Goal: Task Accomplishment & Management: Manage account settings

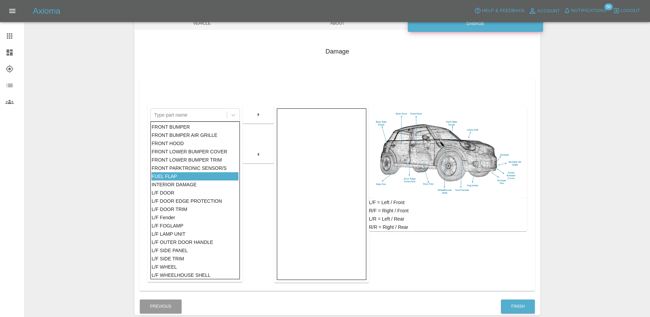
scroll to position [308, 0]
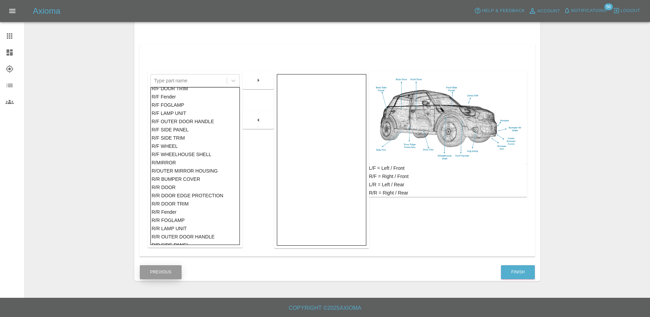
click at [174, 269] on button "Previous" at bounding box center [161, 272] width 42 height 14
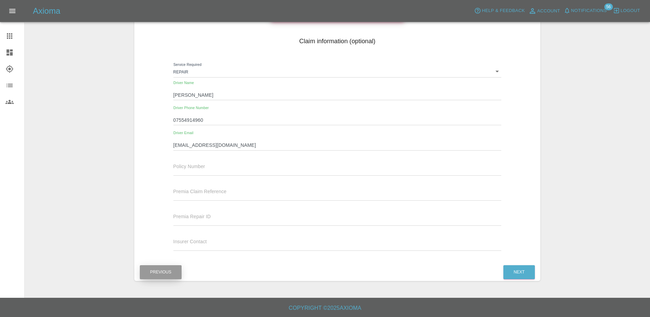
scroll to position [84, 0]
click at [154, 272] on button "Previous" at bounding box center [161, 272] width 42 height 14
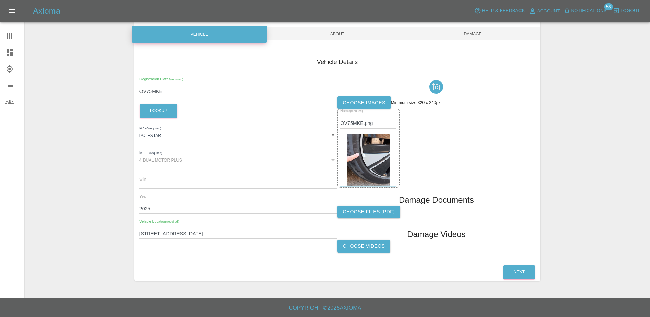
scroll to position [63, 0]
drag, startPoint x: 222, startPoint y: 233, endPoint x: 134, endPoint y: 234, distance: 87.7
click at [134, 234] on div "Vehicle Details Registration Plates (required) OV75MKE Lookup Make (required) P…" at bounding box center [337, 155] width 406 height 216
click at [107, 164] on div "Enter Claim Details This information will create the claim instance. Vehicle Ab…" at bounding box center [337, 128] width 625 height 322
click at [15, 36] on div at bounding box center [14, 36] width 19 height 8
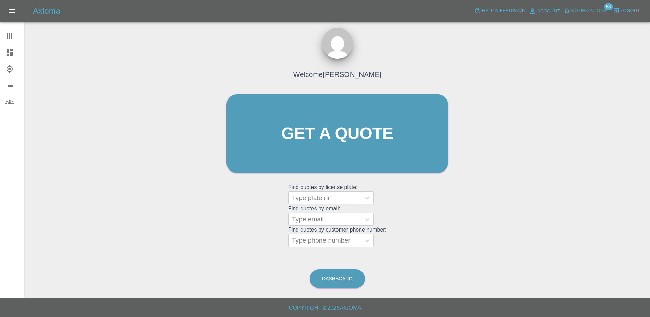
scroll to position [4, 0]
click at [316, 204] on grid "Find quotes by license plate: Type plate nr Find quotes by email: Type email Fi…" at bounding box center [337, 215] width 98 height 64
click at [315, 201] on div at bounding box center [324, 198] width 65 height 10
paste input "HN75 [PERSON_NAME]"
type input "HN75 [PERSON_NAME]"
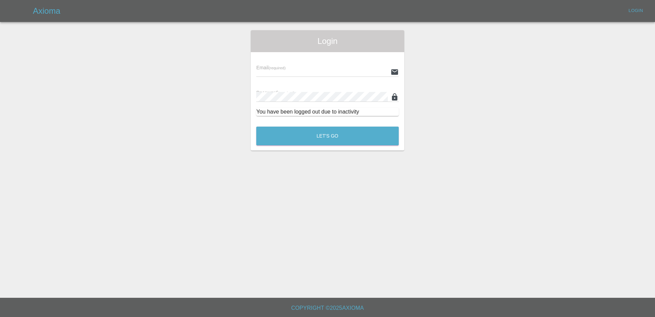
type input "[PERSON_NAME][EMAIL_ADDRESS][PERSON_NAME][DOMAIN_NAME]"
click at [304, 141] on button "Let's Go" at bounding box center [327, 135] width 143 height 19
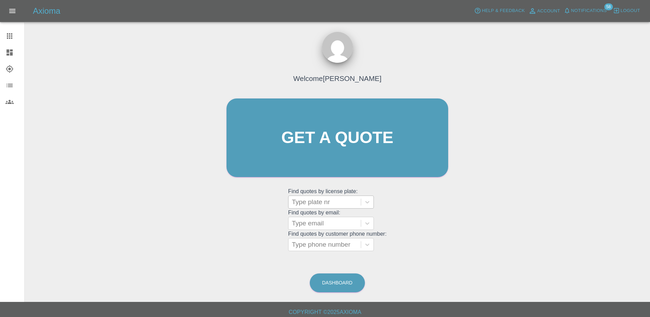
click at [303, 197] on div at bounding box center [324, 202] width 65 height 10
paste input "HN75 [PERSON_NAME]"
click at [312, 199] on input "HN75 [PERSON_NAME]" at bounding box center [310, 202] width 36 height 8
type input "HN75FNU"
click at [328, 201] on div at bounding box center [324, 202] width 65 height 10
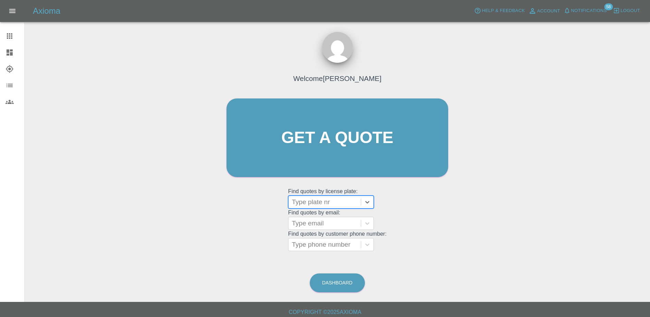
paste input "HN75 [PERSON_NAME]"
click at [313, 200] on input "HN75 [PERSON_NAME]" at bounding box center [310, 202] width 36 height 8
click at [312, 199] on input "HN75 [PERSON_NAME]" at bounding box center [310, 202] width 36 height 8
click at [323, 203] on input "HN75FNU" at bounding box center [309, 202] width 34 height 8
type input "H"
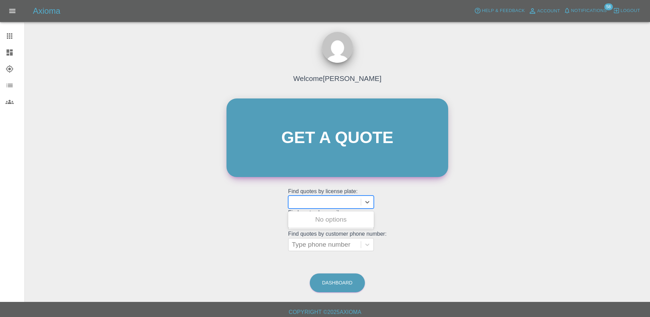
click at [322, 155] on link "Get a quote" at bounding box center [337, 137] width 222 height 78
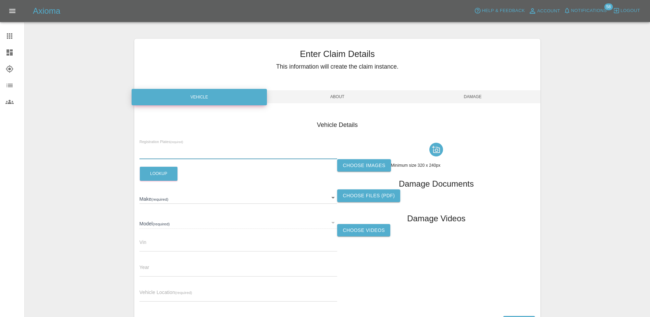
click at [184, 152] on input "text" at bounding box center [238, 154] width 198 height 10
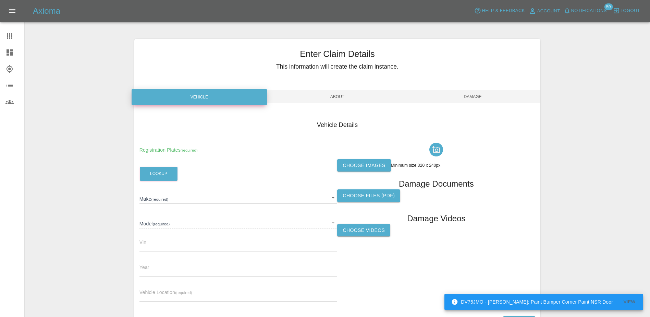
click at [136, 158] on div "Vehicle Details Registration Plates (required) Lookup Make (required) ​ Model (…" at bounding box center [337, 212] width 406 height 204
click at [148, 153] on input "text" at bounding box center [238, 154] width 198 height 10
paste input "HN75FNU"
type input "HN75FNU"
click at [161, 177] on button "Lookup" at bounding box center [159, 173] width 38 height 14
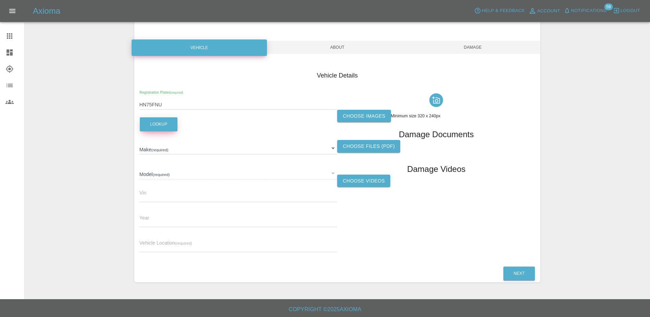
scroll to position [51, 0]
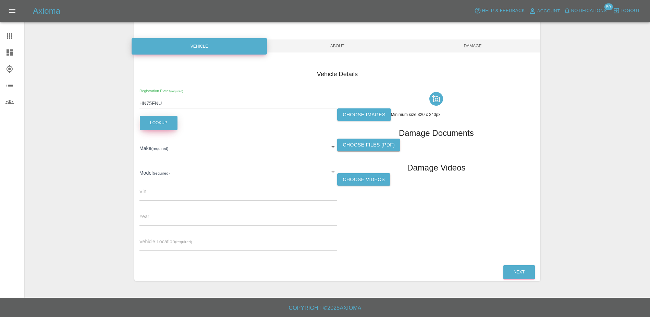
type input "FORD"
type input "TRANSIT CUSTOM 320 LIMITED L2 136"
type input "2025"
click at [177, 249] on input "text" at bounding box center [238, 245] width 198 height 10
click at [369, 111] on label "Choose images" at bounding box center [363, 114] width 53 height 13
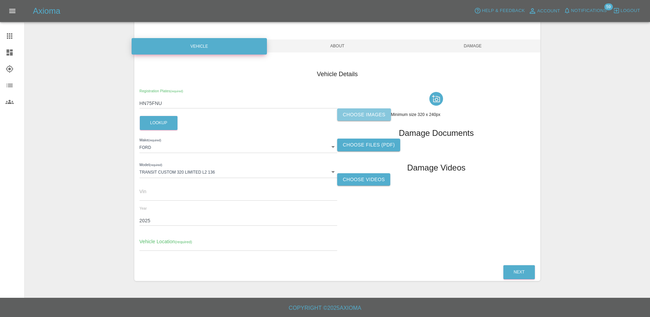
click at [0, 0] on input "Choose images" at bounding box center [0, 0] width 0 height 0
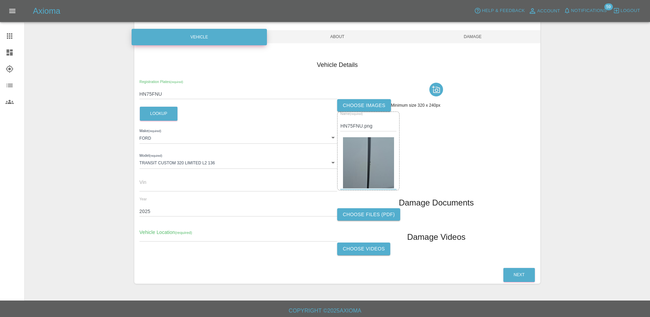
scroll to position [63, 0]
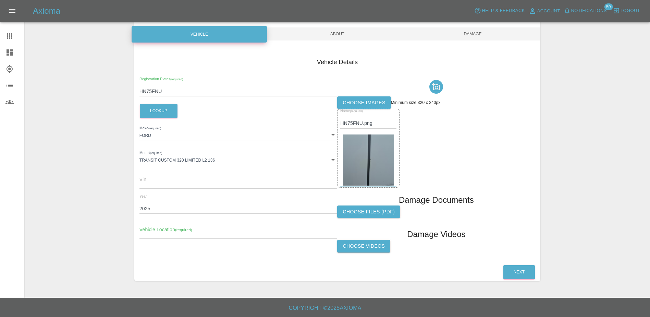
click at [194, 232] on input "text" at bounding box center [238, 234] width 198 height 10
click at [158, 236] on input "text" at bounding box center [238, 234] width 198 height 10
paste input "[STREET_ADDRESS]"
type input "[STREET_ADDRESS]"
click at [250, 257] on div "Vehicle Details Registration Plates (required) HN75FNU Lookup Make (required) […" at bounding box center [337, 155] width 406 height 216
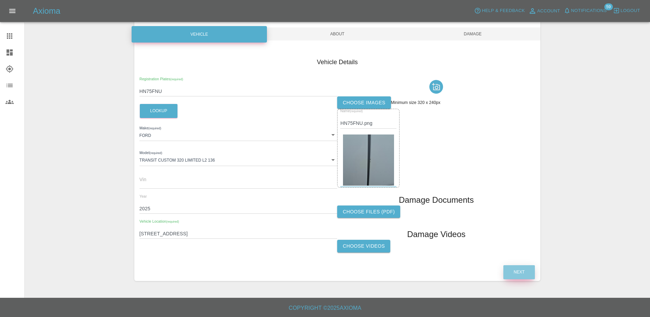
click at [514, 274] on button "Next" at bounding box center [519, 272] width 32 height 14
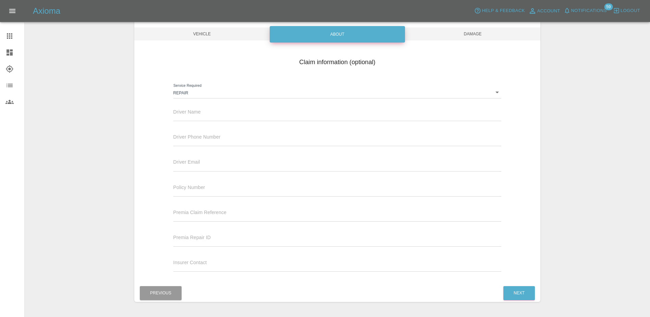
click at [181, 113] on input "text" at bounding box center [337, 116] width 328 height 10
click at [202, 112] on input "text" at bounding box center [337, 116] width 328 height 10
paste input "[PERSON_NAME]"
type input "[PERSON_NAME]"
click at [191, 143] on input "text" at bounding box center [337, 141] width 328 height 10
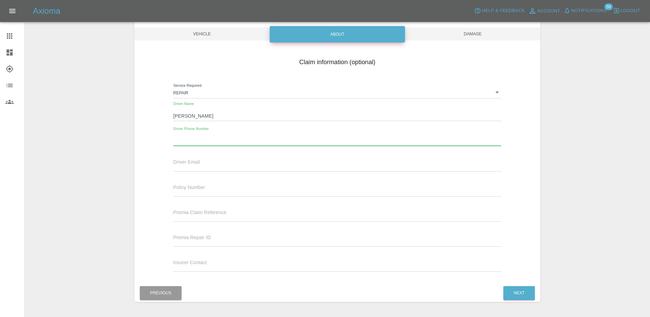
click at [215, 137] on input "text" at bounding box center [337, 141] width 328 height 10
paste input "07540314595"
type input "07540314595"
click at [526, 294] on button "Next" at bounding box center [519, 293] width 32 height 14
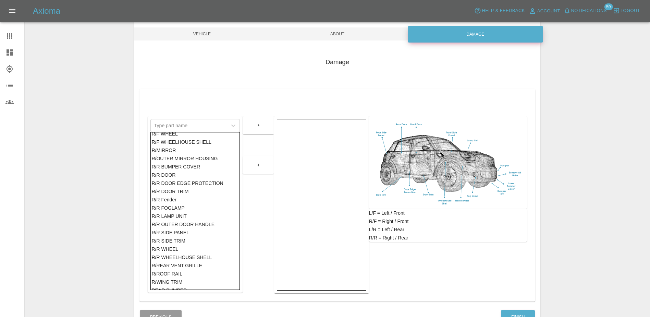
scroll to position [377, 0]
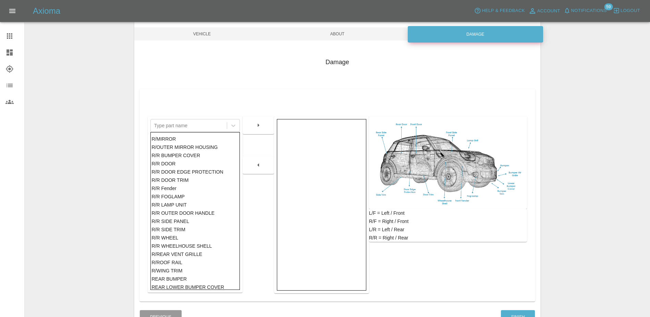
click at [179, 164] on div "R/R DOOR" at bounding box center [194, 163] width 87 height 8
click at [267, 125] on button "button" at bounding box center [258, 125] width 22 height 12
click at [508, 307] on div "Damage Type part name FRONT BUMPER FRONT BUMPER AIR GRILLE FRONT HOOD FRONT LOW…" at bounding box center [337, 177] width 406 height 261
click at [514, 311] on button "Finish" at bounding box center [518, 317] width 34 height 14
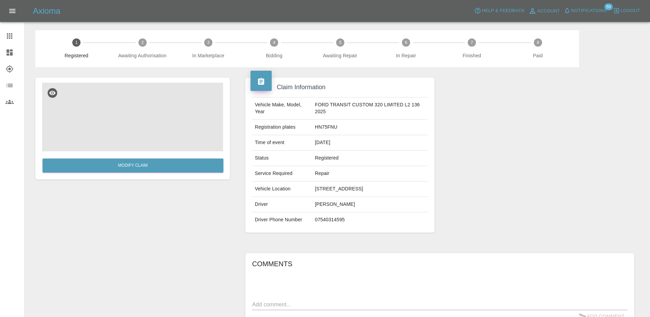
scroll to position [34, 0]
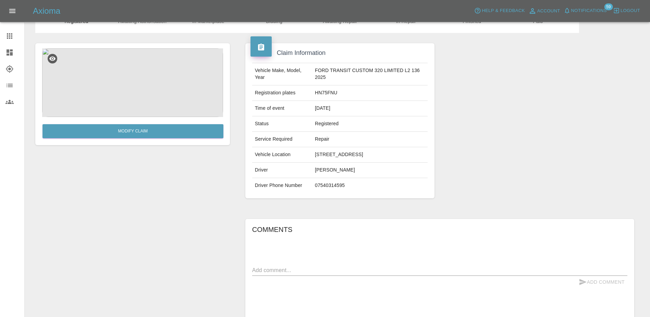
click at [317, 274] on textarea at bounding box center [439, 270] width 375 height 8
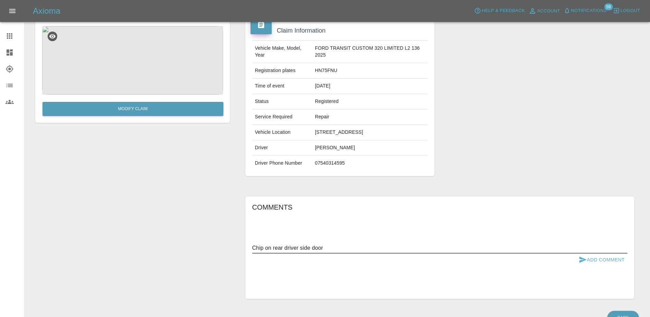
scroll to position [69, 0]
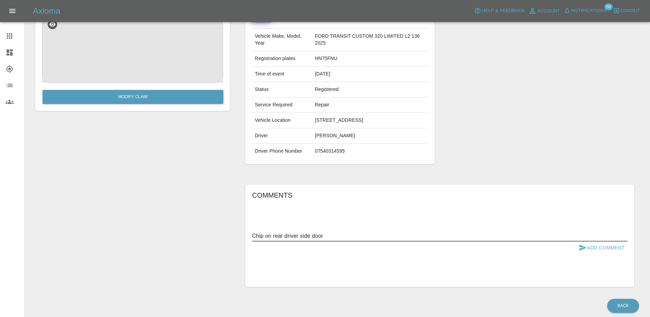
type textarea "Chip on rear driver side door"
click at [594, 252] on button "Add Comment" at bounding box center [601, 247] width 51 height 13
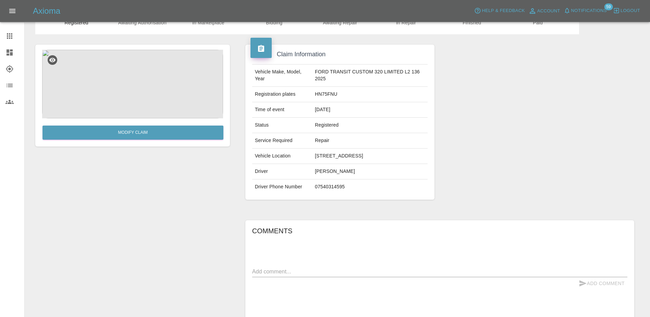
scroll to position [0, 0]
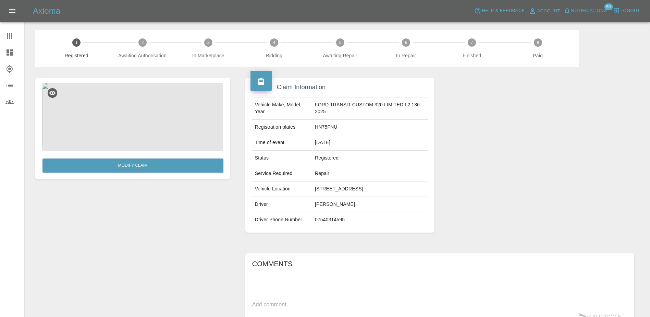
click at [16, 38] on div at bounding box center [14, 36] width 19 height 8
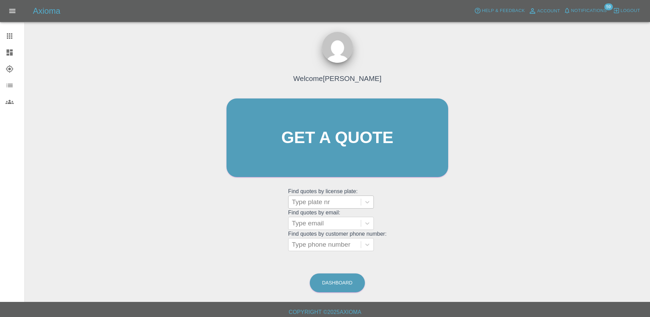
click at [330, 204] on div at bounding box center [324, 202] width 65 height 10
paste input "HN75FNU"
type input "HN75FNU"
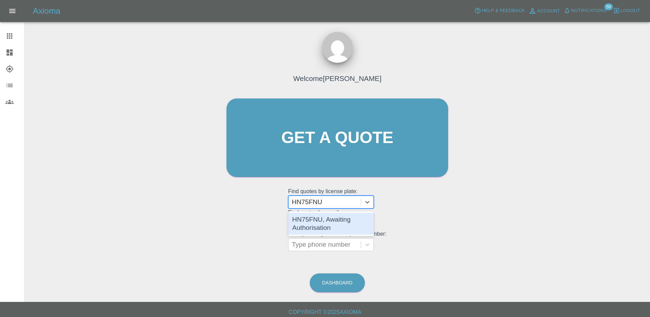
click at [339, 217] on div "HN75FNU, Awaiting Authorisation" at bounding box center [331, 223] width 86 height 22
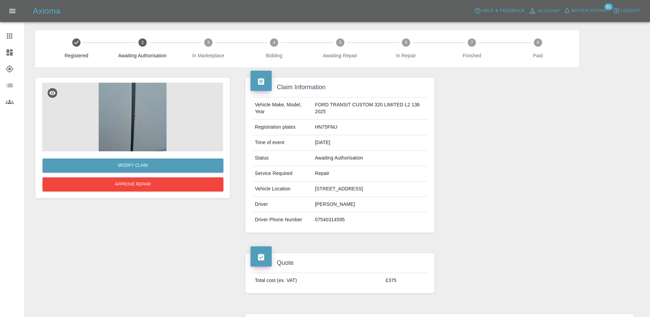
click at [14, 39] on div at bounding box center [14, 36] width 19 height 8
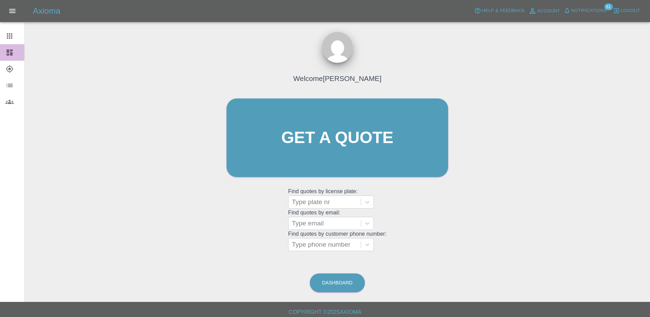
click at [5, 50] on link "Dashboard" at bounding box center [12, 52] width 24 height 16
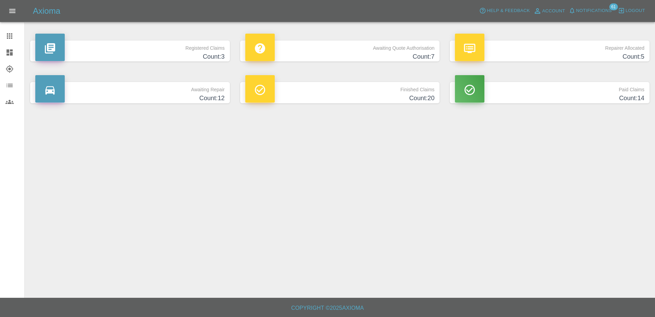
click at [400, 54] on h4 "Count: 7" at bounding box center [339, 56] width 189 height 9
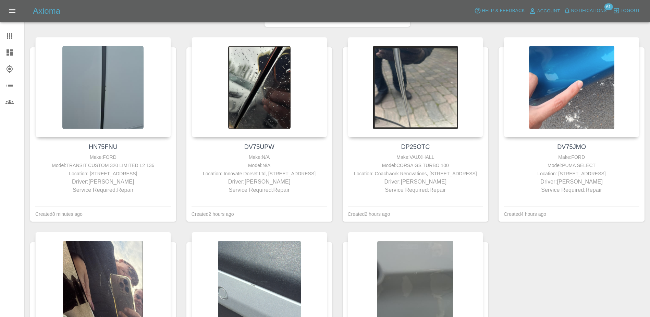
scroll to position [69, 0]
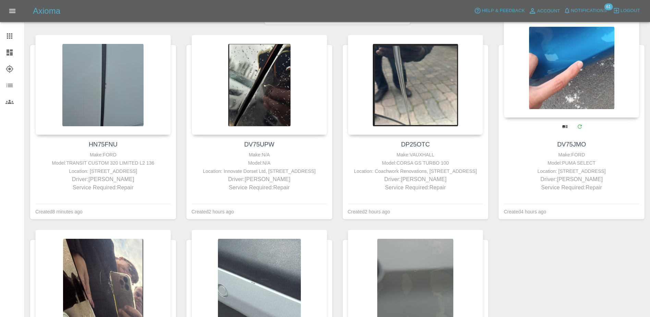
click at [581, 104] on div at bounding box center [572, 67] width 136 height 100
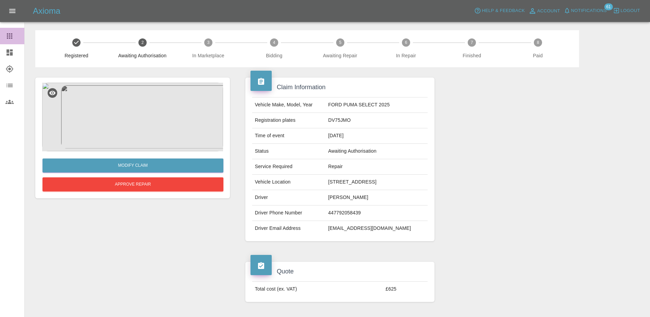
click at [13, 37] on icon at bounding box center [9, 36] width 8 height 8
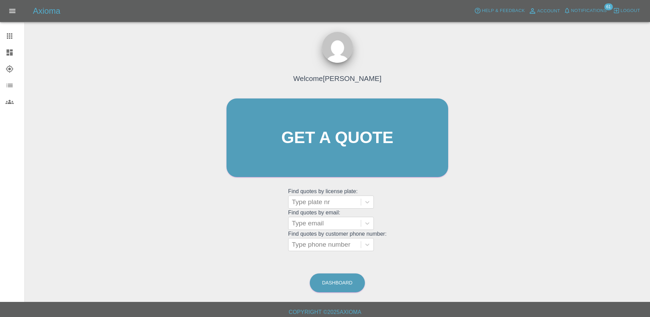
click at [9, 52] on icon at bounding box center [10, 52] width 6 height 6
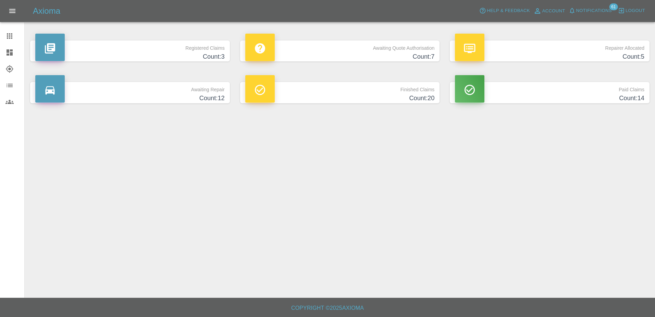
click at [279, 49] on p "Awaiting Quote Authorisation" at bounding box center [339, 46] width 189 height 12
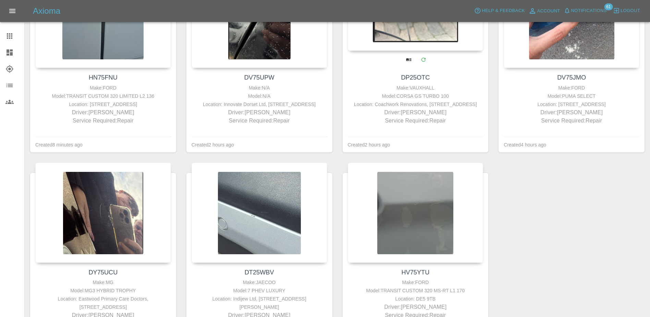
scroll to position [171, 0]
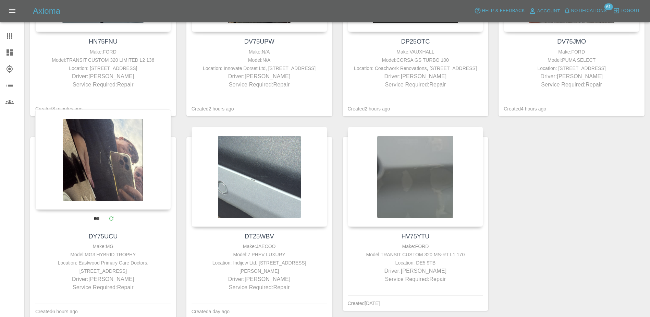
click at [134, 190] on div at bounding box center [103, 159] width 136 height 100
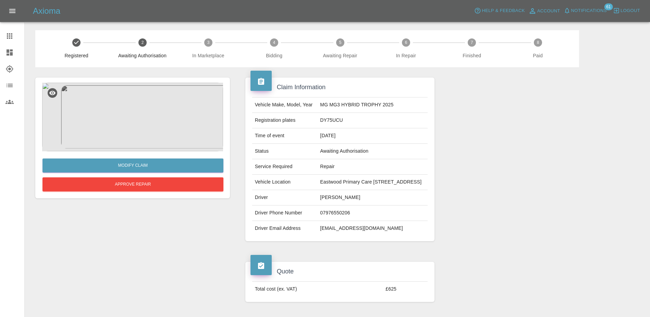
click at [14, 53] on div at bounding box center [14, 52] width 19 height 8
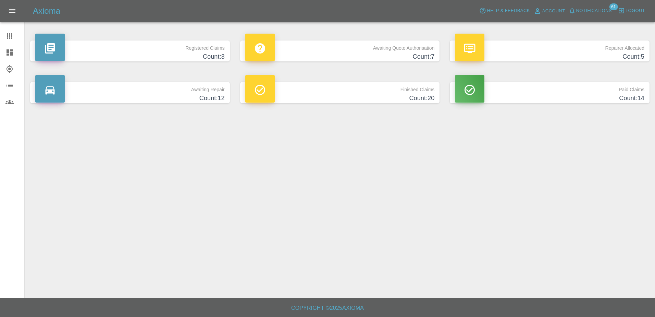
click at [569, 55] on h4 "Count: 5" at bounding box center [549, 56] width 189 height 9
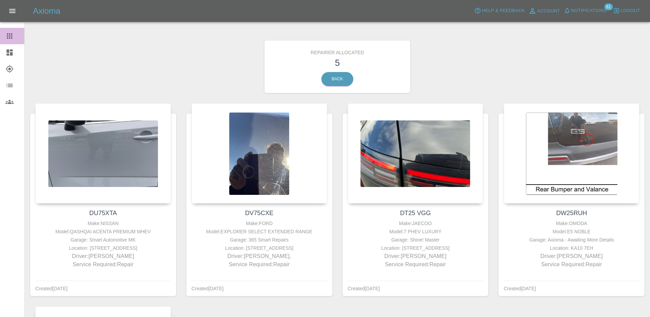
click at [9, 32] on link "Claims" at bounding box center [12, 36] width 24 height 16
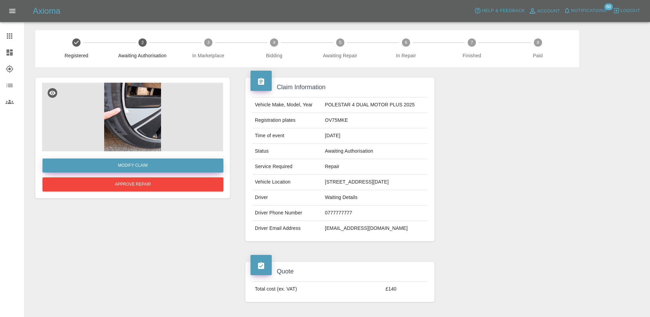
click at [192, 166] on link "Modify Claim" at bounding box center [132, 165] width 181 height 14
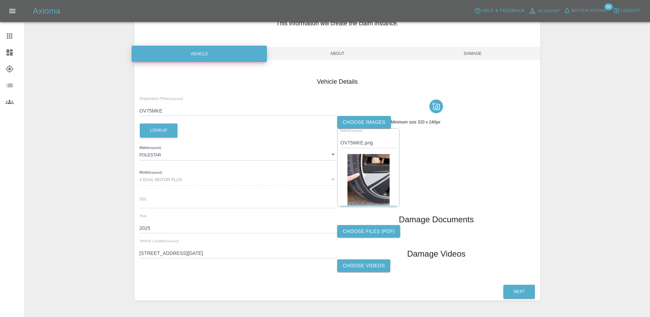
scroll to position [63, 0]
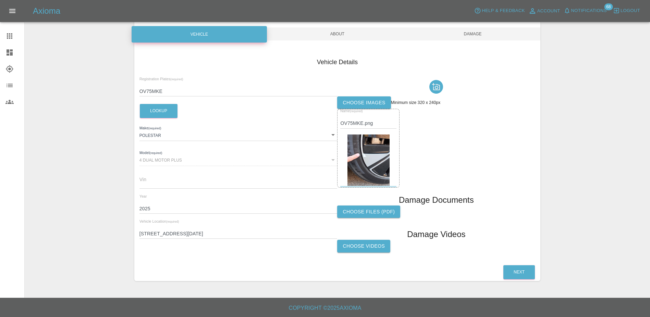
click at [158, 91] on input "OV75MKE" at bounding box center [238, 91] width 198 height 10
click at [247, 251] on div "Registration Plates (required) OV75MKE Lookup Make (required) POLESTAR POLESTAR…" at bounding box center [238, 166] width 198 height 179
click at [519, 277] on button "Next" at bounding box center [519, 272] width 32 height 14
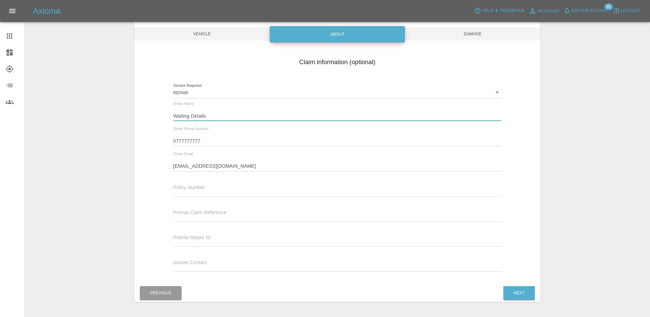
drag, startPoint x: 218, startPoint y: 118, endPoint x: 183, endPoint y: 116, distance: 35.7
click at [183, 116] on input "Waiting Details" at bounding box center [337, 116] width 328 height 10
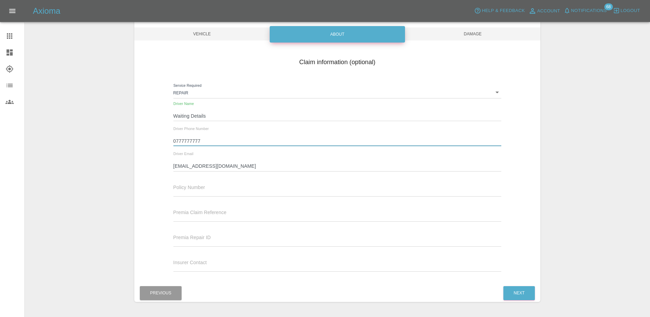
drag, startPoint x: 202, startPoint y: 142, endPoint x: 167, endPoint y: 143, distance: 34.6
click at [167, 143] on div "Claim information (optional) Service Required Repair repair Driver Name Waiting…" at bounding box center [337, 165] width 406 height 223
paste input "07554914960"
type input "07554914960"
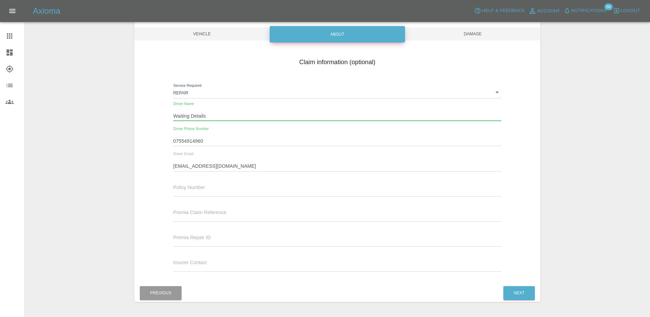
drag, startPoint x: 211, startPoint y: 114, endPoint x: 169, endPoint y: 115, distance: 41.8
click at [169, 115] on div "Driver Name Waiting Details" at bounding box center [337, 114] width 338 height 25
paste input "[PERSON_NAME]"
type input "[PERSON_NAME]"
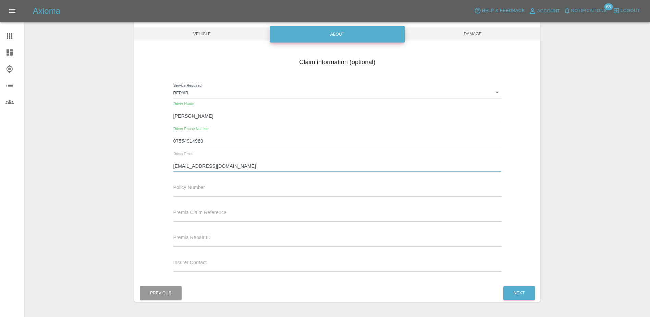
drag, startPoint x: 229, startPoint y: 168, endPoint x: 165, endPoint y: 160, distance: 64.2
click at [165, 160] on div "Claim information (optional) Service Required Repair repair Driver Name Jason P…" at bounding box center [337, 165] width 406 height 223
click at [198, 163] on input "text" at bounding box center [337, 166] width 328 height 10
paste input "[EMAIL_ADDRESS][DOMAIN_NAME]"
type input "[EMAIL_ADDRESS][DOMAIN_NAME]"
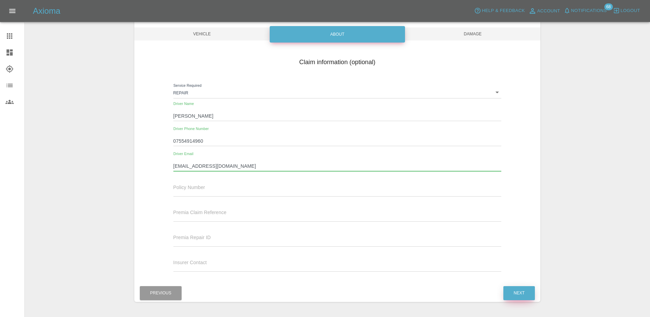
click at [529, 295] on button "Next" at bounding box center [519, 293] width 32 height 14
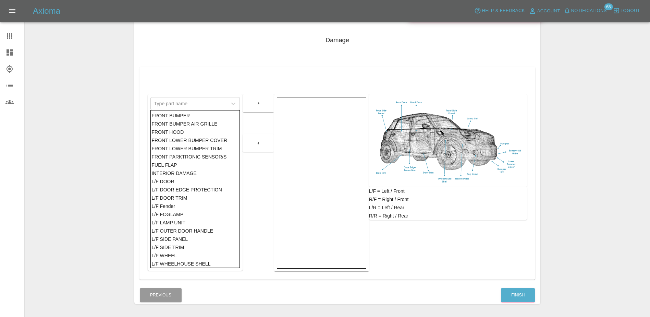
scroll to position [97, 0]
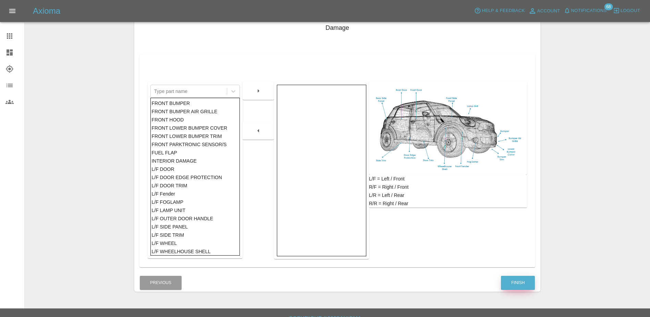
click at [506, 277] on button "Finish" at bounding box center [518, 282] width 34 height 14
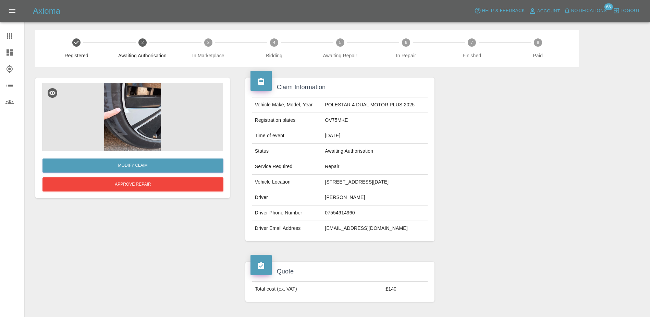
click at [195, 253] on div "Modify Claim Approve Repair" at bounding box center [132, 265] width 205 height 396
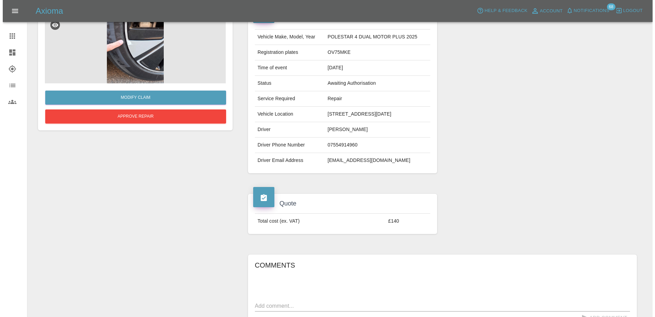
scroll to position [69, 0]
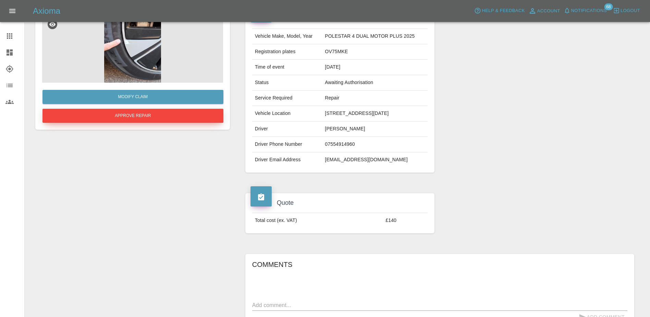
click at [170, 116] on button "Approve Repair" at bounding box center [132, 116] width 181 height 14
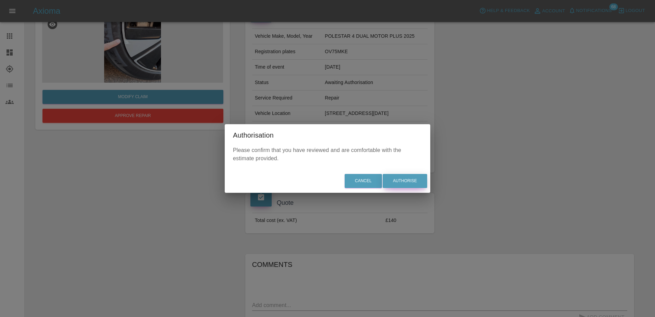
click at [395, 176] on button "Authorise" at bounding box center [405, 181] width 45 height 14
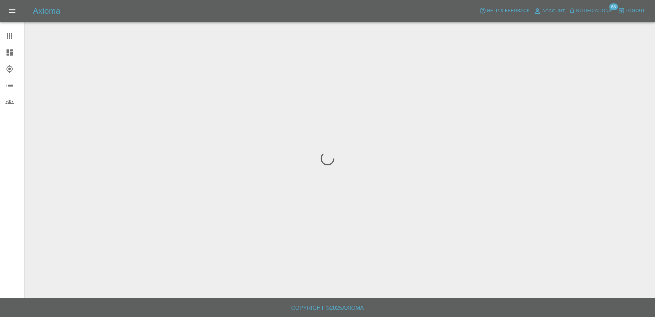
scroll to position [0, 0]
